Goal: Find specific page/section: Find specific page/section

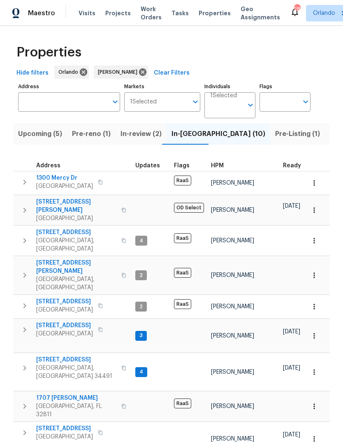
click at [40, 98] on input "Address" at bounding box center [63, 101] width 90 height 19
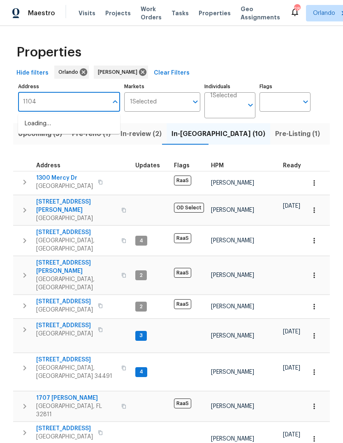
type input "11045"
click at [38, 126] on li "11045 Lake Eustis Dr Leesburg FL 34788" at bounding box center [69, 128] width 102 height 22
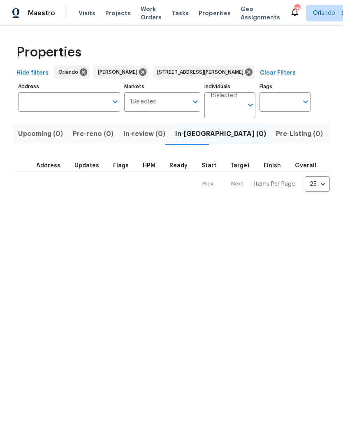
type input "11045 Lake Eustis Dr Leesburg FL 34788"
click at [333, 129] on span "Listed (1)" at bounding box center [348, 134] width 30 height 12
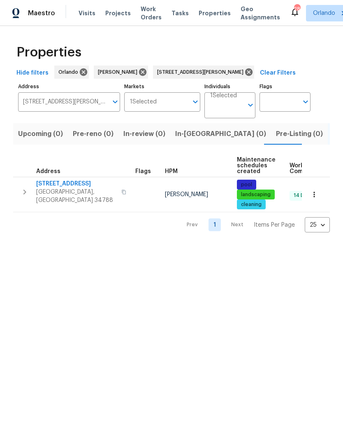
click at [49, 182] on span "11045 Lake Eustis Dr" at bounding box center [76, 184] width 80 height 8
click at [311, 194] on icon "button" at bounding box center [314, 194] width 8 height 8
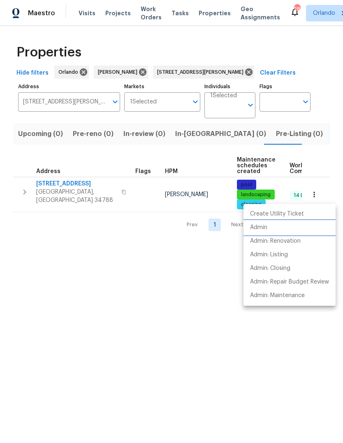
click at [271, 228] on li "Admin" at bounding box center [290, 228] width 92 height 14
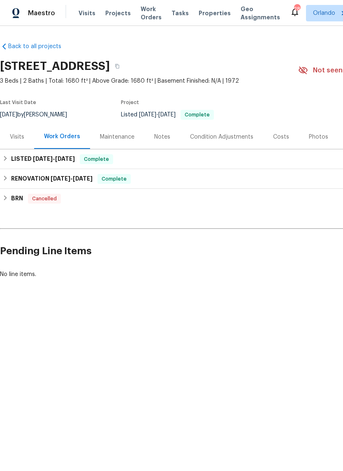
click at [314, 135] on div "Photos" at bounding box center [318, 137] width 19 height 8
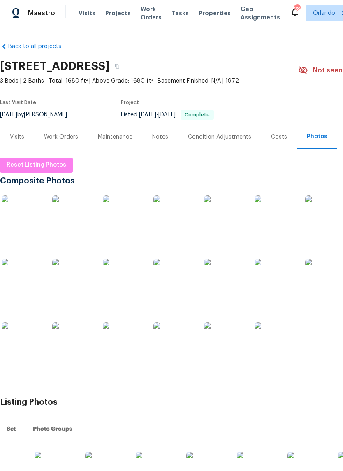
click at [70, 221] on img at bounding box center [72, 216] width 41 height 41
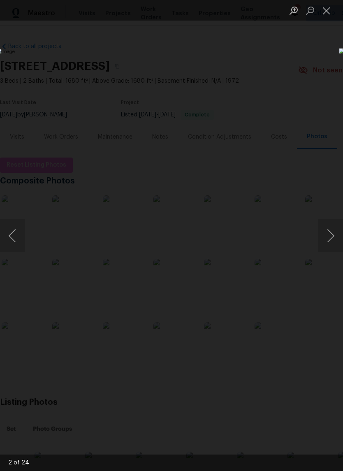
click at [326, 10] on button "Close lightbox" at bounding box center [327, 10] width 16 height 14
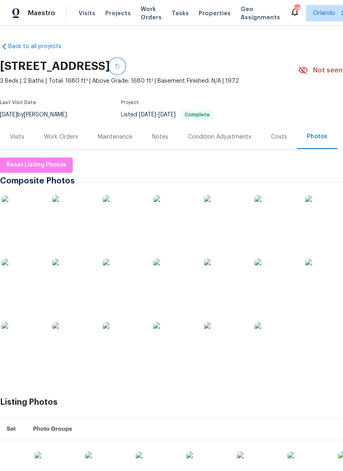
click at [125, 61] on button "button" at bounding box center [117, 66] width 15 height 15
